Goal: Task Accomplishment & Management: Manage account settings

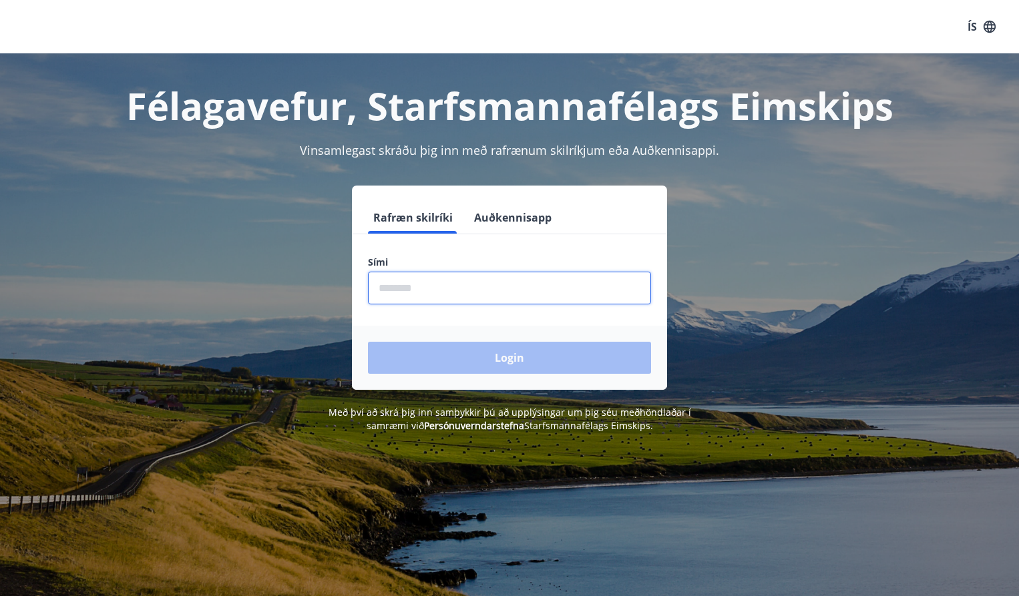
click at [407, 291] on input "phone" at bounding box center [509, 288] width 283 height 33
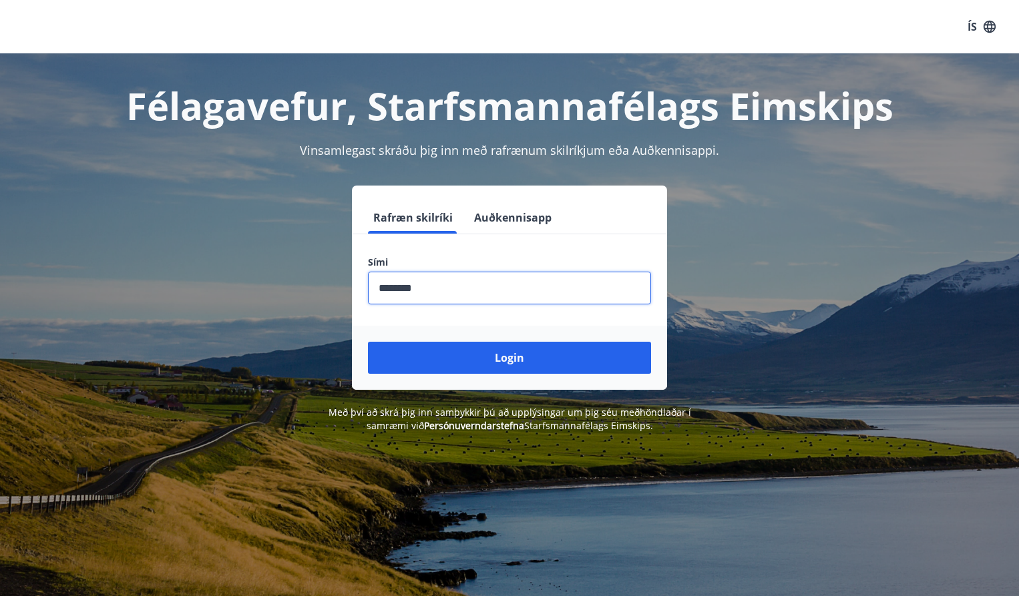
type input "********"
click at [368, 342] on button "Login" at bounding box center [509, 358] width 283 height 32
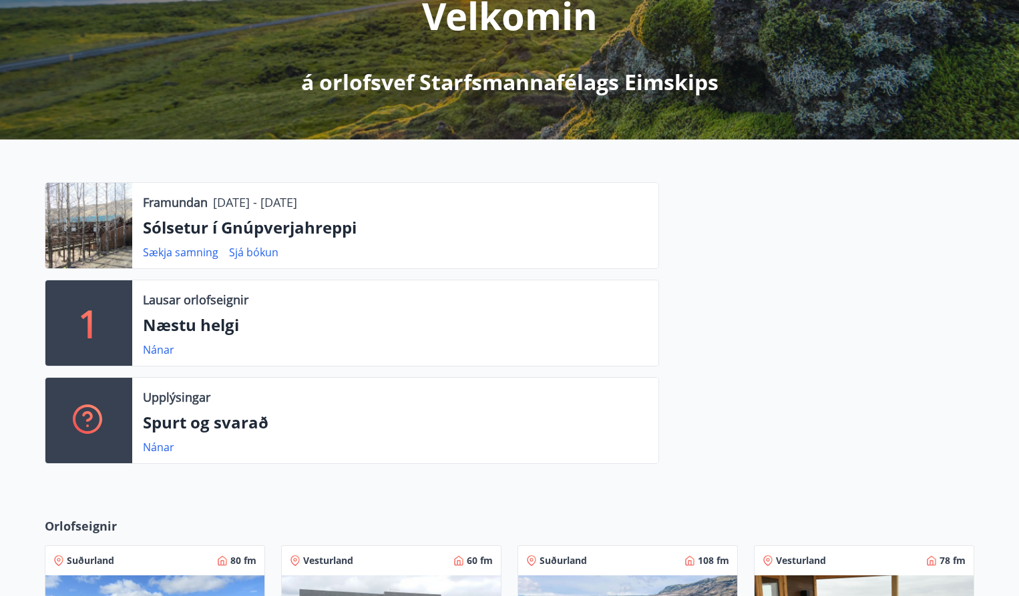
scroll to position [200, 0]
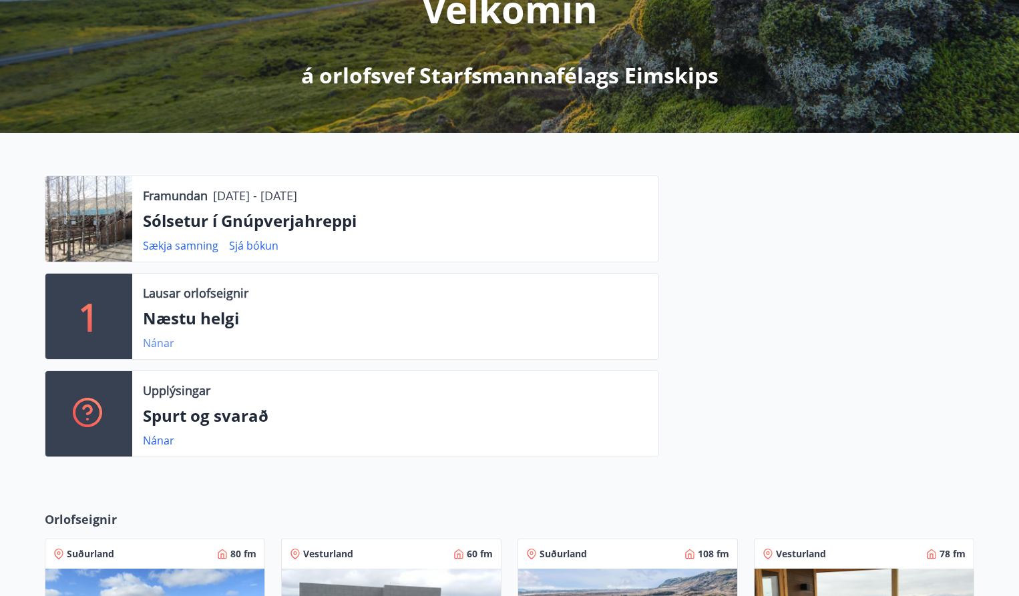
click at [158, 342] on link "Nánar" at bounding box center [158, 343] width 31 height 15
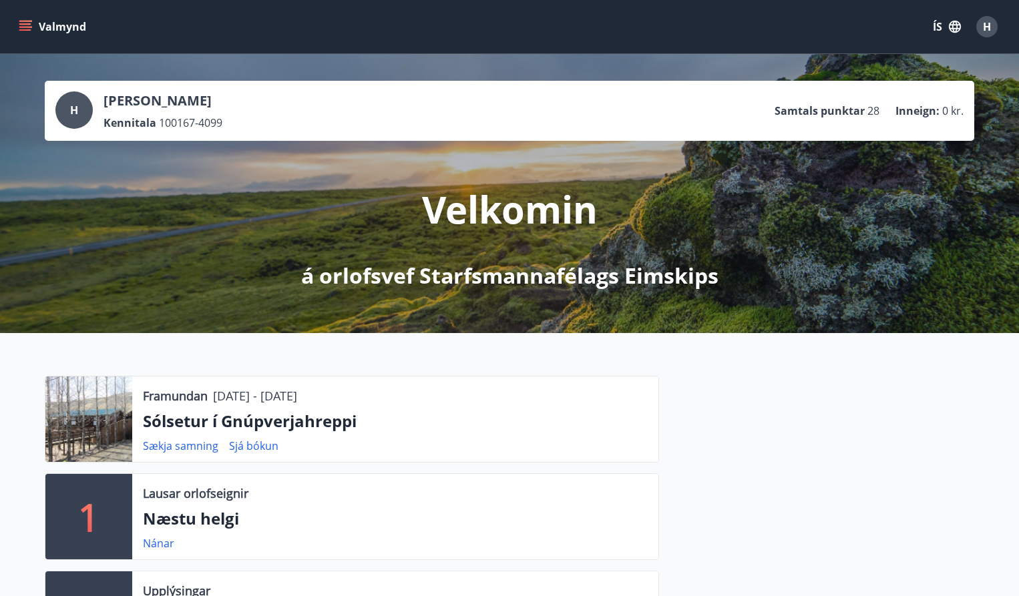
click at [983, 20] on span "H" at bounding box center [987, 26] width 8 height 15
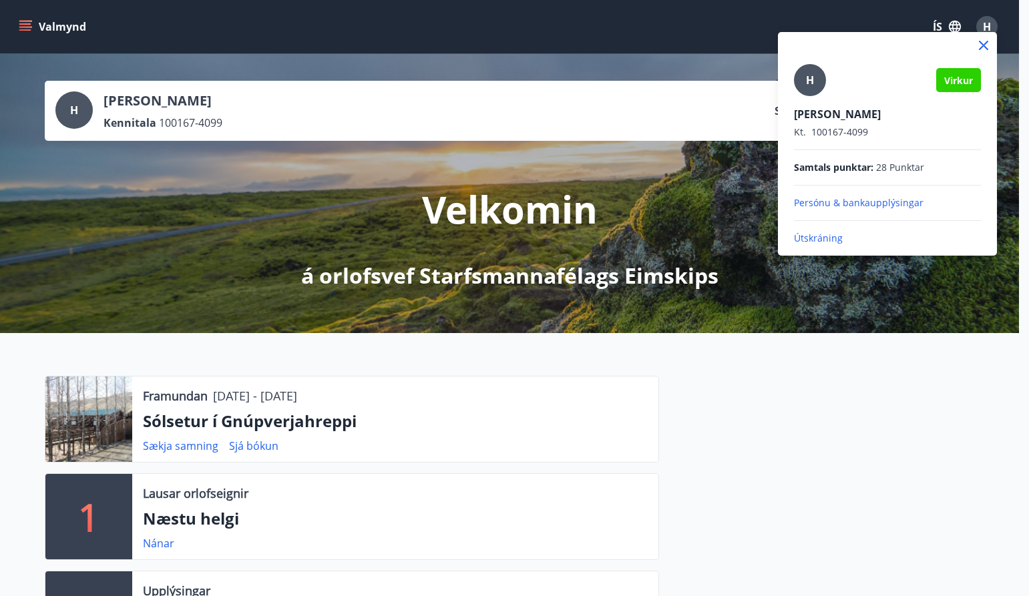
click at [835, 238] on p "Útskráning" at bounding box center [887, 238] width 187 height 13
